Goal: Information Seeking & Learning: Learn about a topic

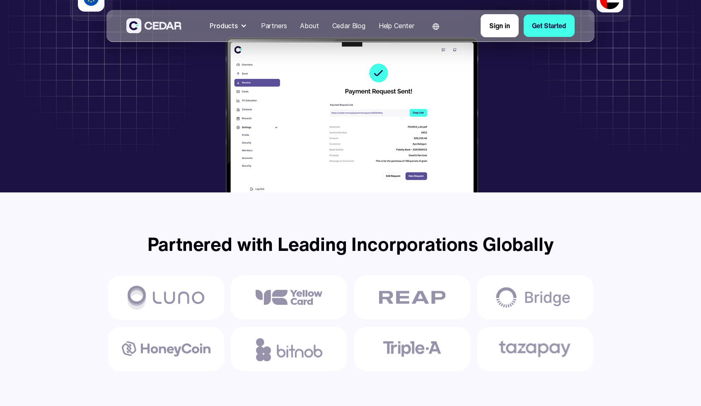
scroll to position [249, 0]
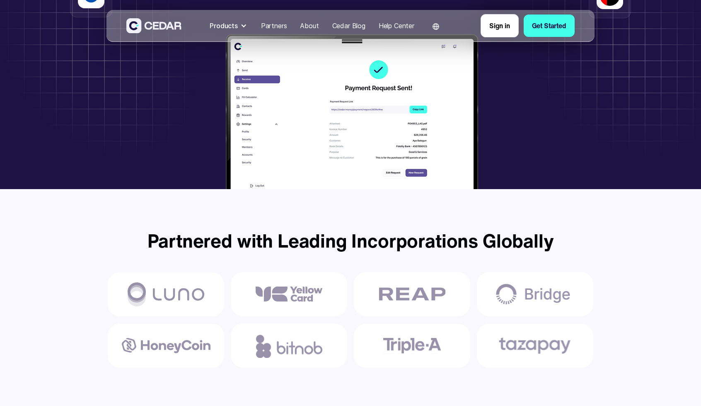
click at [237, 27] on div "Products" at bounding box center [228, 25] width 45 height 17
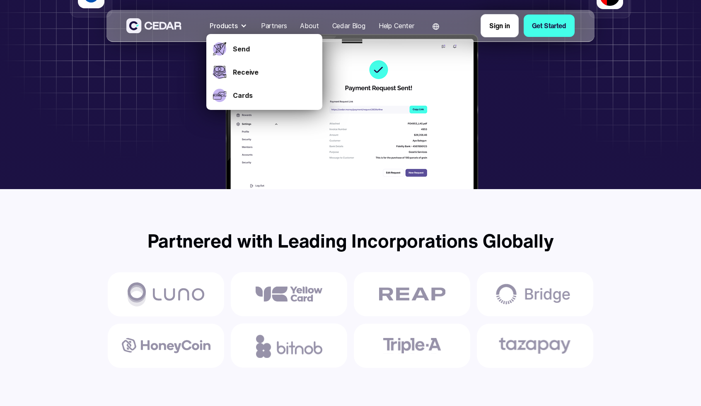
click at [237, 27] on div "Products" at bounding box center [228, 25] width 45 height 17
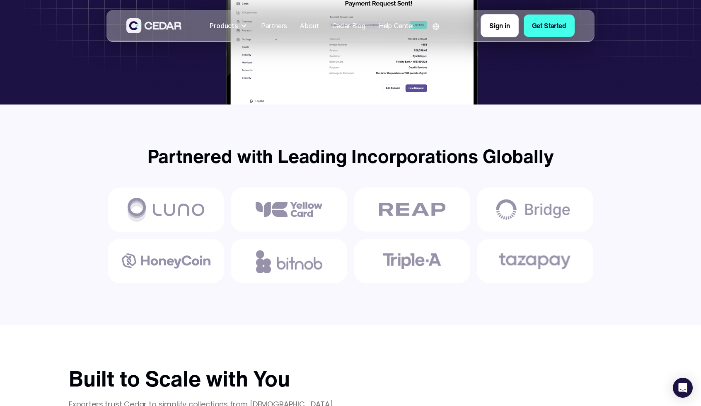
scroll to position [85, 0]
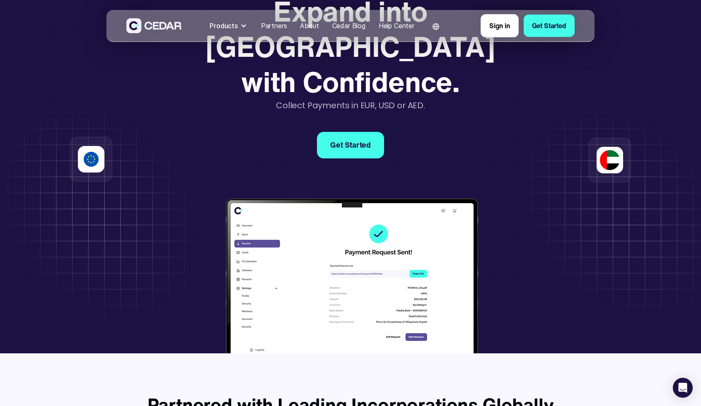
click at [346, 24] on div "Cedar Blog" at bounding box center [348, 26] width 33 height 10
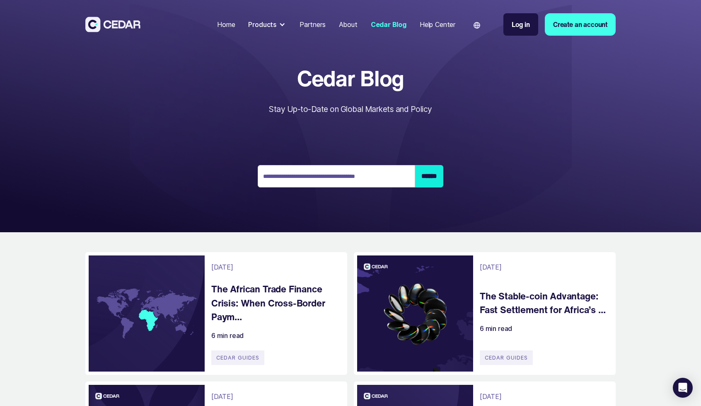
click at [280, 295] on h4 "The African Trade Finance Crisis: When Cross-Border Paym..." at bounding box center [275, 303] width 128 height 42
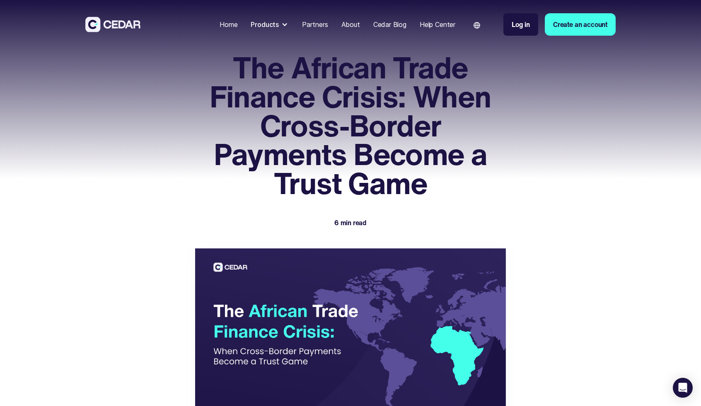
click at [476, 27] on img at bounding box center [477, 25] width 7 height 7
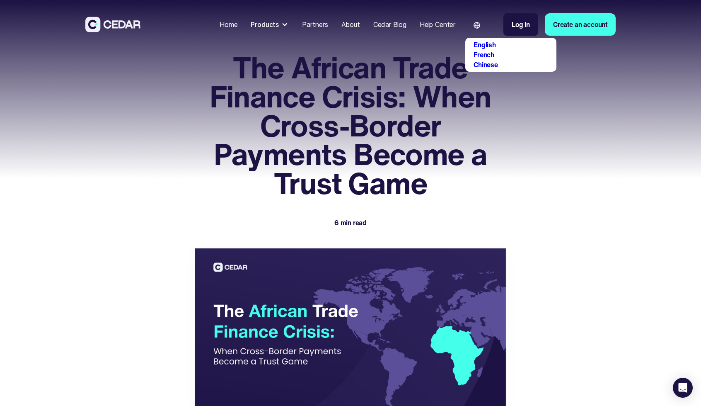
click at [483, 59] on div "English French Chinese" at bounding box center [515, 55] width 83 height 30
click at [488, 56] on link "French" at bounding box center [484, 55] width 21 height 10
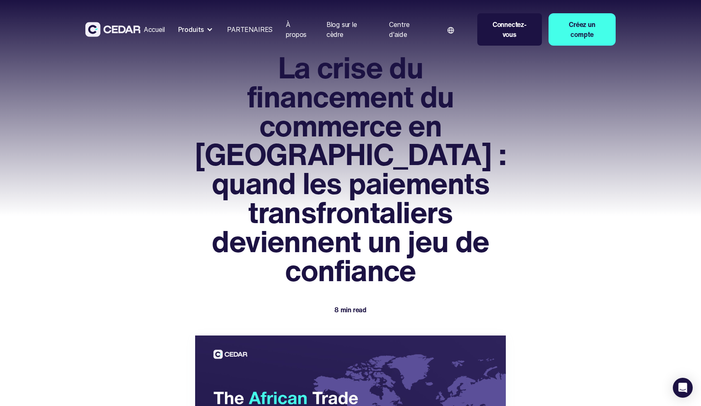
drag, startPoint x: 564, startPoint y: 178, endPoint x: 571, endPoint y: 177, distance: 7.1
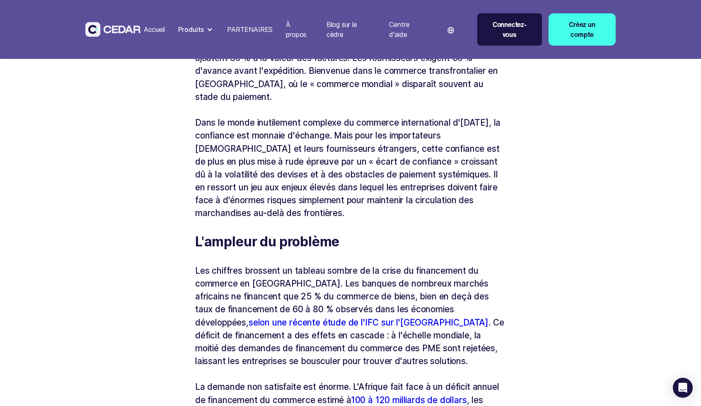
scroll to position [539, 0]
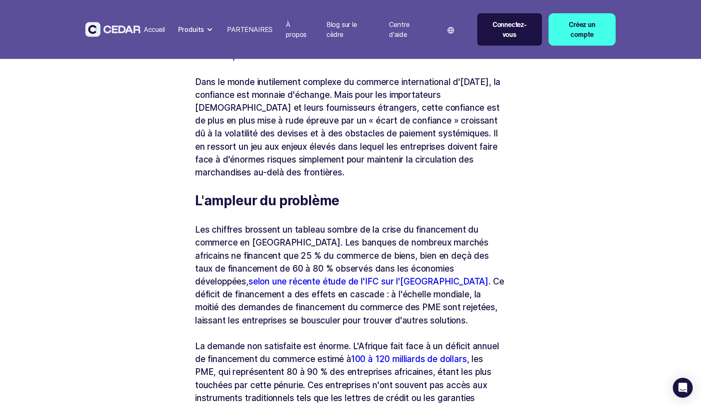
click at [450, 28] on img at bounding box center [450, 30] width 7 height 7
click at [463, 70] on link "Chinese" at bounding box center [459, 70] width 24 height 10
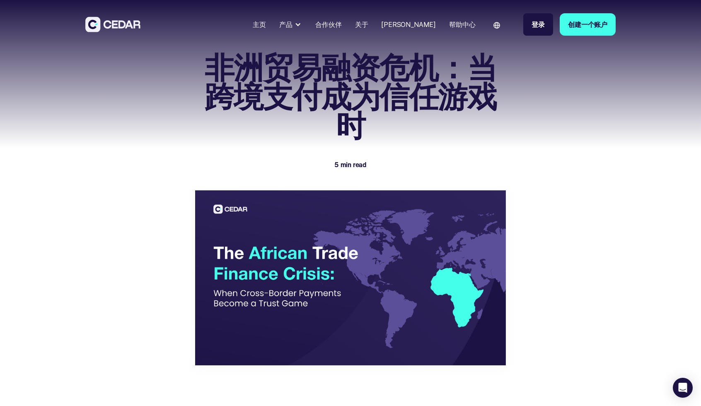
click at [497, 31] on div "语言" at bounding box center [500, 24] width 31 height 27
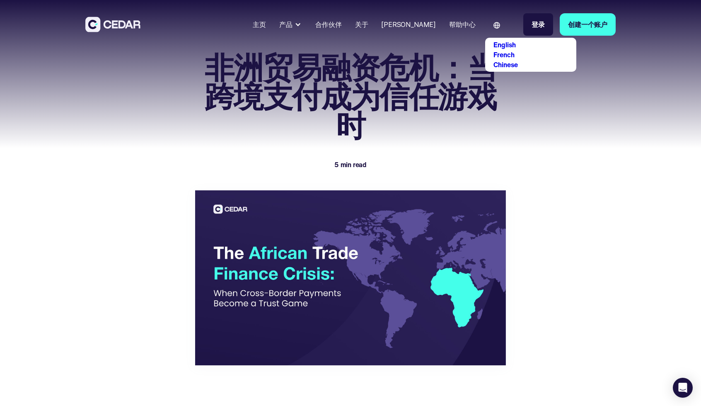
click at [504, 45] on link "English" at bounding box center [504, 45] width 22 height 10
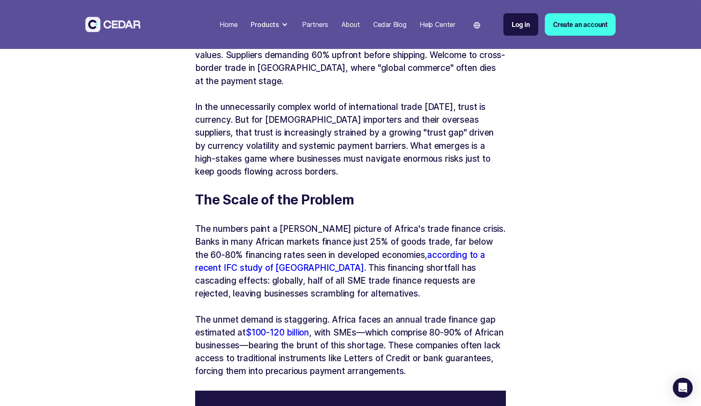
scroll to position [414, 0]
